Goal: Task Accomplishment & Management: Complete application form

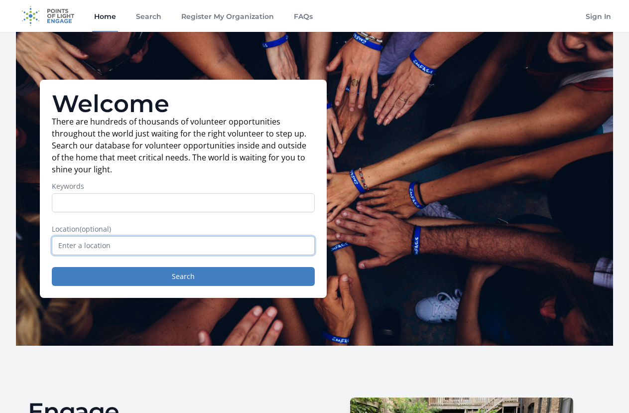
click at [177, 255] on input "text" at bounding box center [183, 245] width 263 height 19
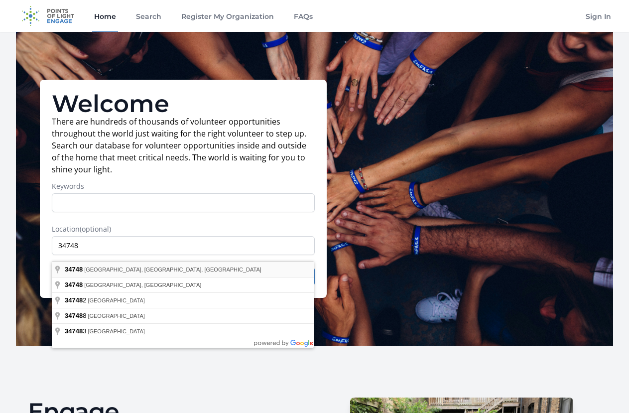
type input "Leesburg, FL 34748, USA"
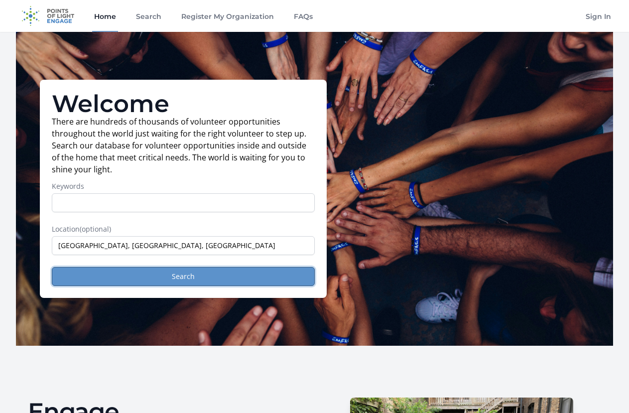
click at [184, 285] on button "Search" at bounding box center [183, 276] width 263 height 19
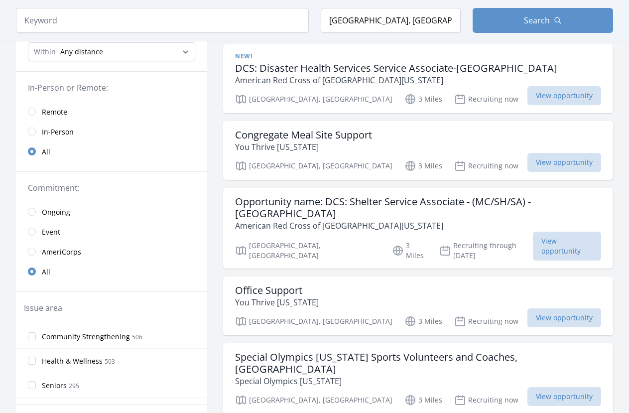
scroll to position [85, 0]
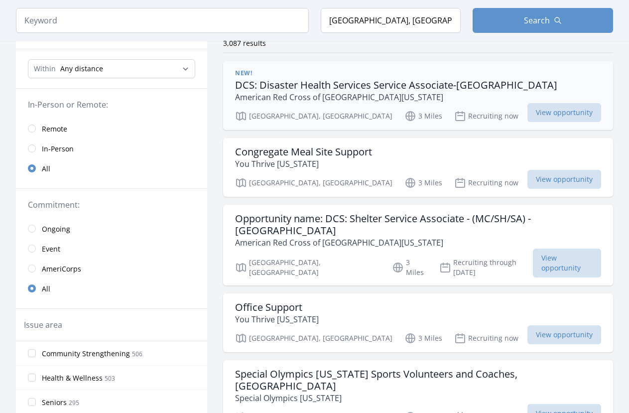
click at [348, 84] on h3 "DCS: Disaster Health Services Service Associate-Lake County" at bounding box center [396, 85] width 322 height 12
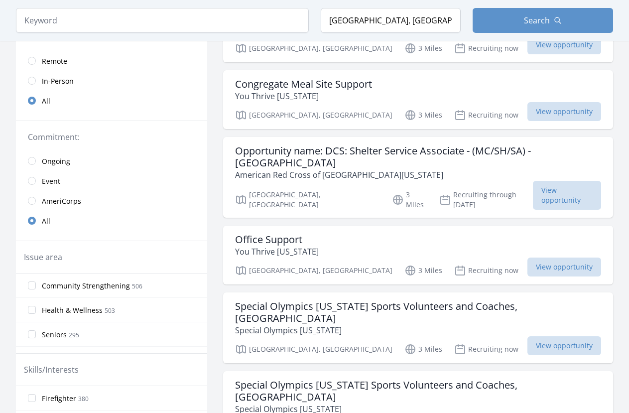
scroll to position [118, 0]
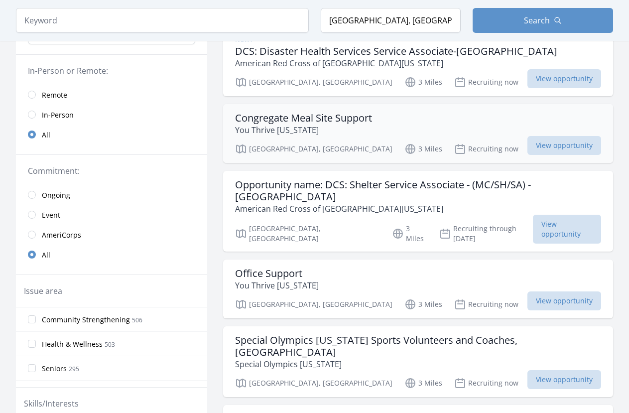
click at [292, 117] on h3 "Congregate Meal Site Support" at bounding box center [303, 118] width 137 height 12
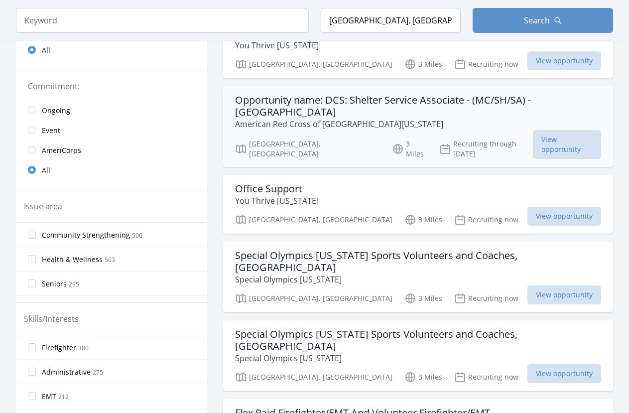
click at [456, 118] on p "American Red Cross of [GEOGRAPHIC_DATA][US_STATE]" at bounding box center [418, 124] width 366 height 12
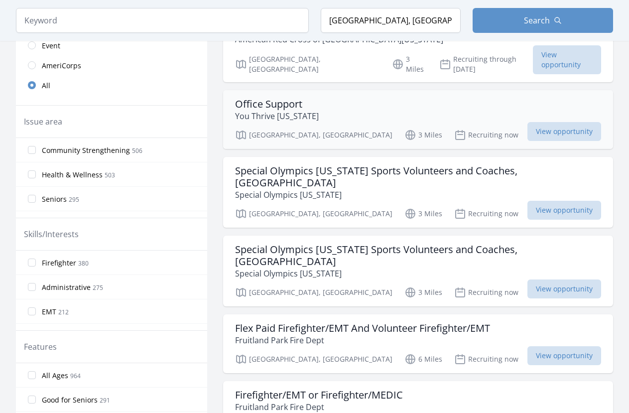
scroll to position [305, 0]
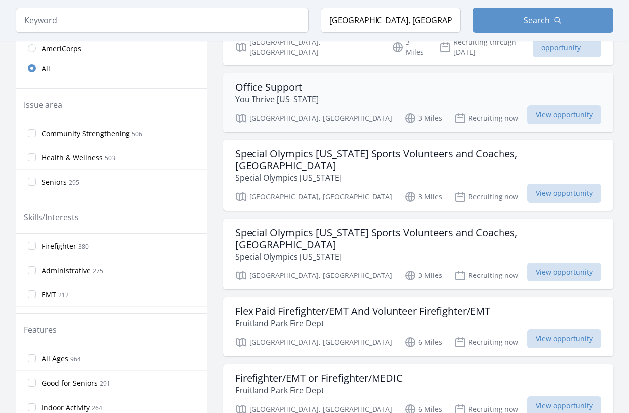
click at [347, 81] on div "Office Support You Thrive Florida" at bounding box center [418, 93] width 366 height 24
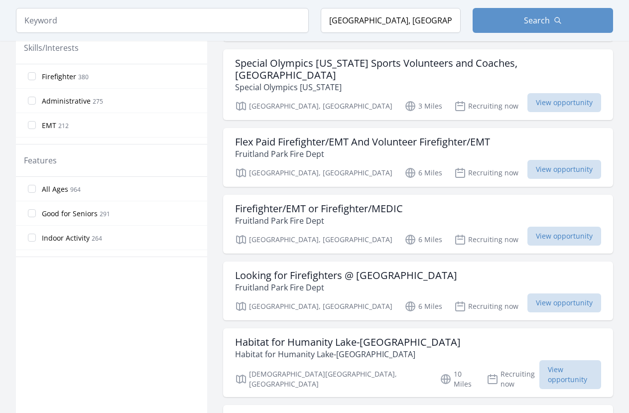
scroll to position [491, 0]
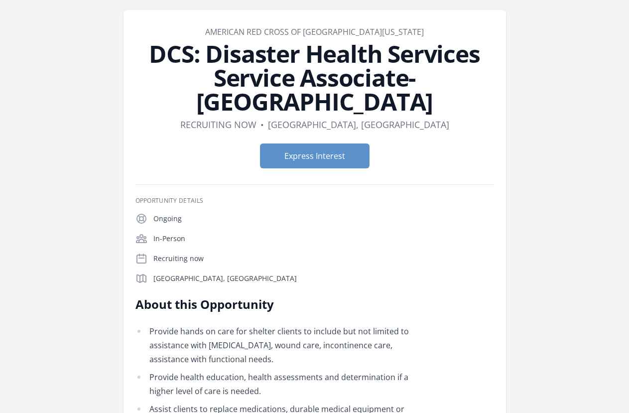
scroll to position [51, 0]
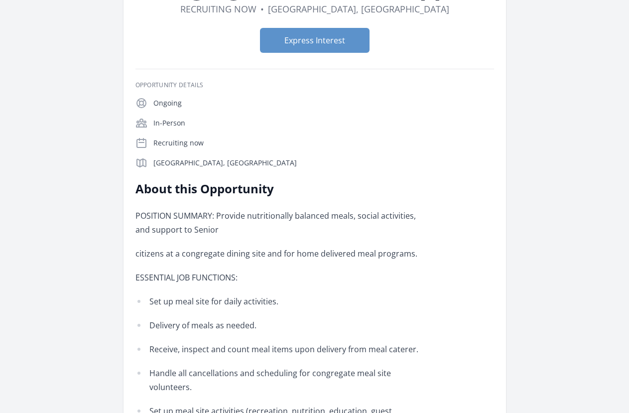
scroll to position [34, 0]
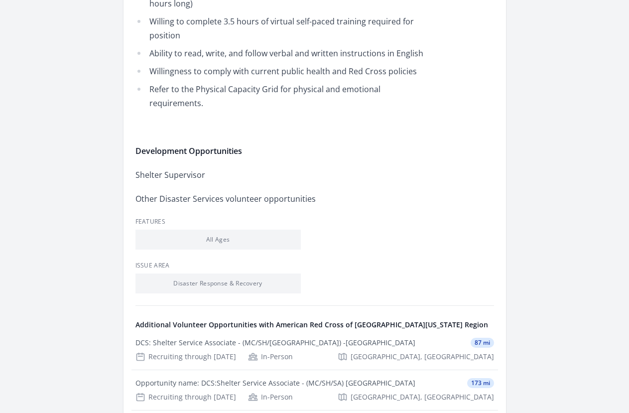
scroll to position [1032, 0]
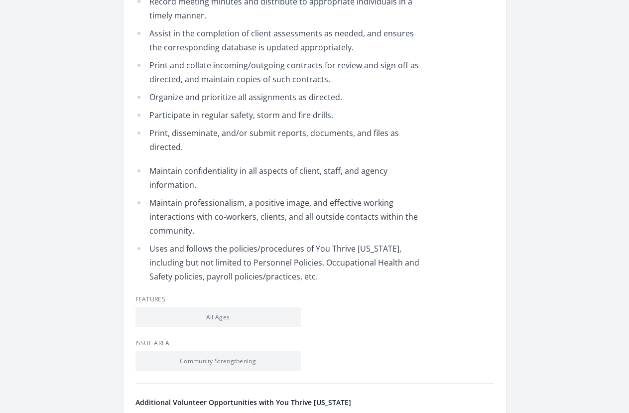
scroll to position [795, 0]
